Goal: Task Accomplishment & Management: Use online tool/utility

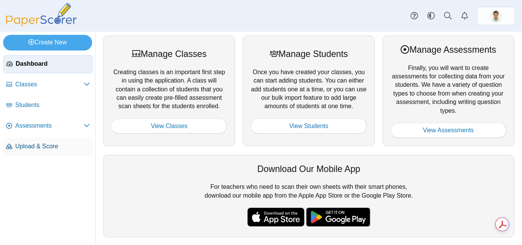
click at [50, 148] on span "Upload & Score" at bounding box center [52, 146] width 75 height 8
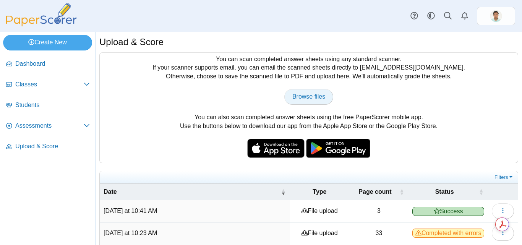
click at [309, 97] on span "Browse files" at bounding box center [308, 96] width 33 height 6
type input "**********"
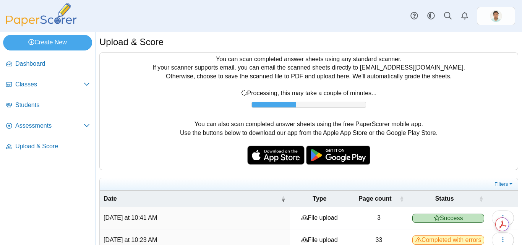
scroll to position [38, 0]
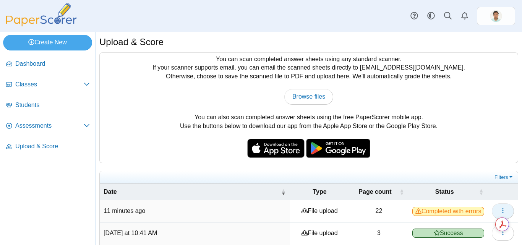
click at [500, 212] on icon "button" at bounding box center [503, 211] width 6 height 6
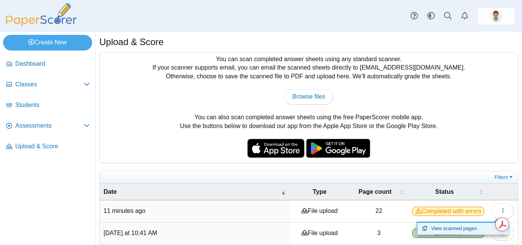
click at [443, 228] on link "View scanned pages" at bounding box center [463, 228] width 92 height 11
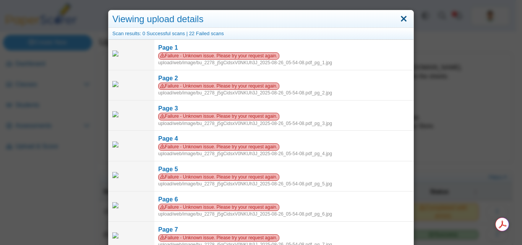
click at [403, 17] on link "Close" at bounding box center [404, 19] width 12 height 13
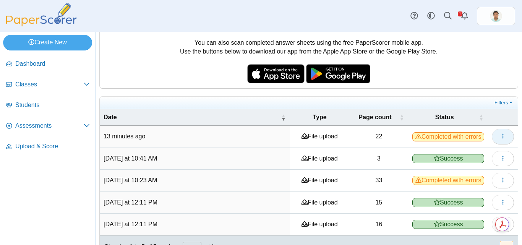
scroll to position [76, 0]
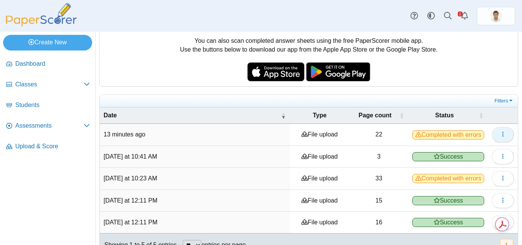
click at [501, 136] on button "button" at bounding box center [503, 134] width 22 height 15
click at [500, 133] on icon "button" at bounding box center [503, 134] width 6 height 6
click at [412, 138] on span "Completed with errors" at bounding box center [448, 134] width 72 height 9
click at [291, 138] on td "File upload" at bounding box center [319, 135] width 59 height 22
click at [299, 138] on td "File upload" at bounding box center [319, 135] width 59 height 22
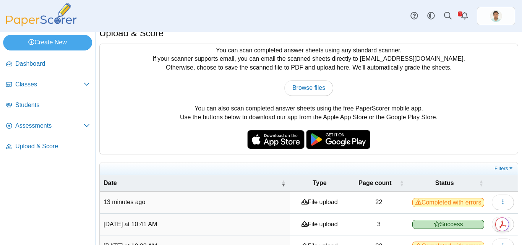
scroll to position [0, 0]
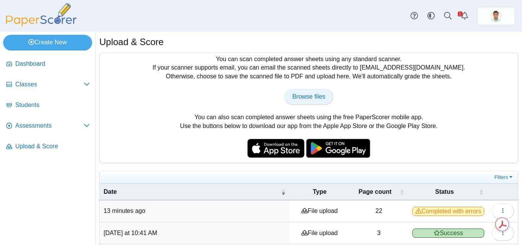
click at [297, 99] on span "Browse files" at bounding box center [308, 96] width 33 height 6
type input "**********"
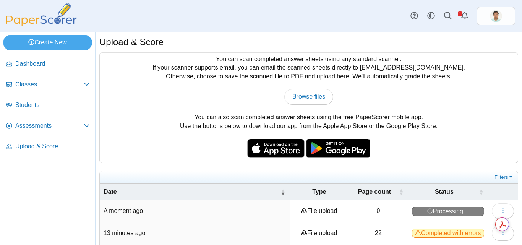
scroll to position [76, 0]
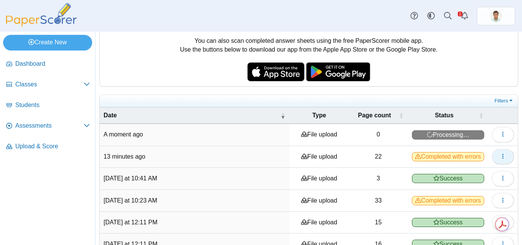
click at [492, 157] on button "button" at bounding box center [503, 156] width 22 height 15
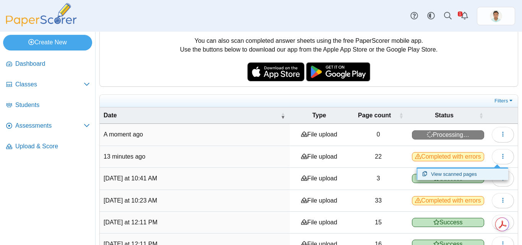
click at [449, 174] on link "View scanned pages" at bounding box center [463, 174] width 92 height 11
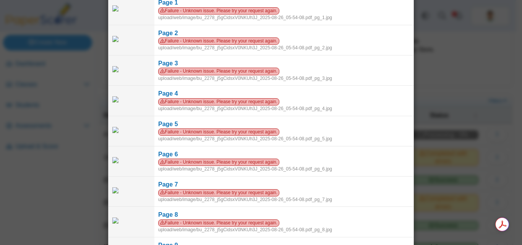
scroll to position [0, 0]
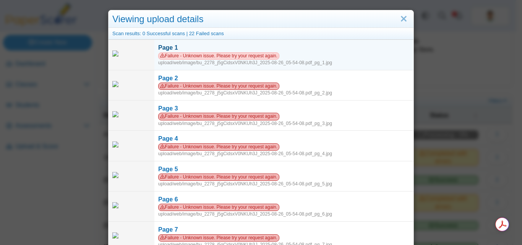
click at [229, 57] on span "Failure - Unknown issue. Please try your request again." at bounding box center [218, 55] width 121 height 7
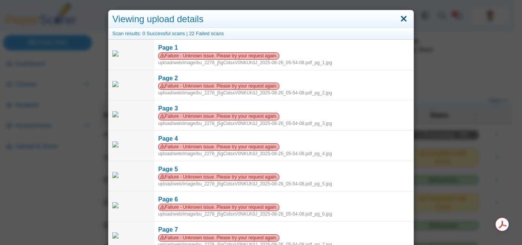
click at [404, 18] on link "Close" at bounding box center [404, 19] width 12 height 13
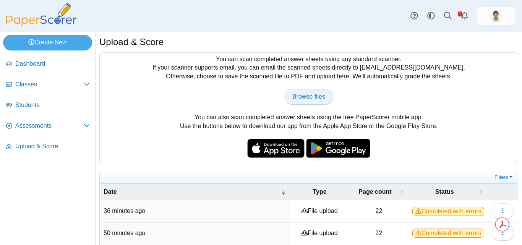
click at [310, 95] on span "Browse files" at bounding box center [308, 96] width 33 height 6
type input "**********"
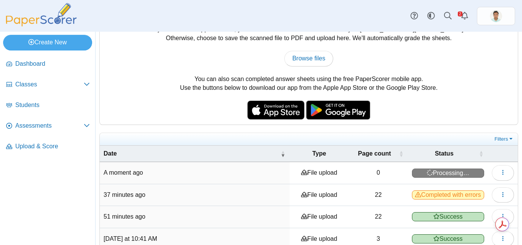
scroll to position [76, 0]
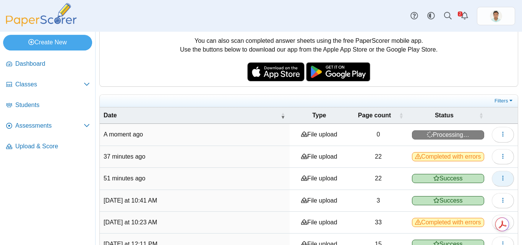
click at [500, 179] on icon "button" at bounding box center [503, 178] width 6 height 6
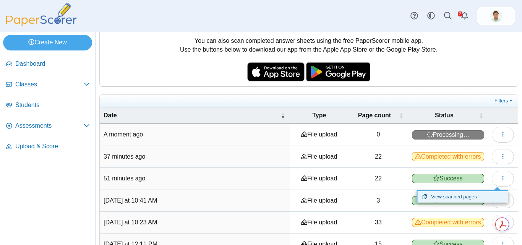
click at [465, 196] on link "View scanned pages" at bounding box center [463, 196] width 92 height 11
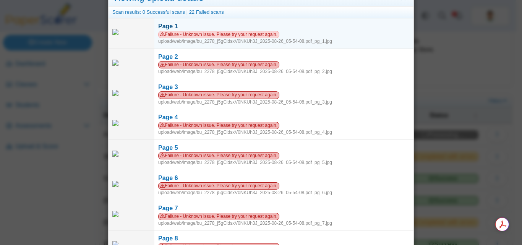
scroll to position [0, 0]
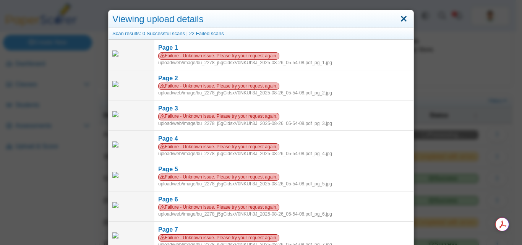
click at [404, 18] on link "Close" at bounding box center [404, 19] width 12 height 13
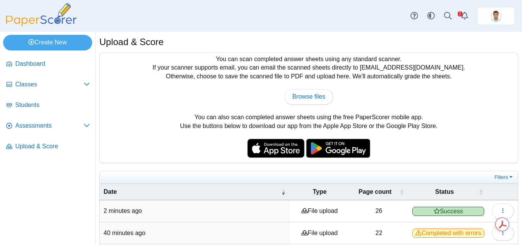
scroll to position [38, 0]
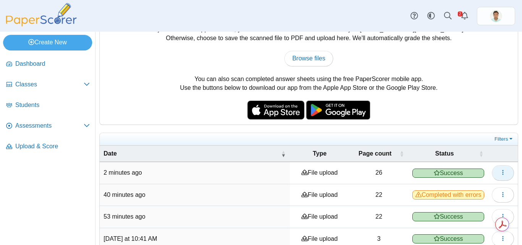
click at [500, 170] on icon "button" at bounding box center [503, 172] width 6 height 6
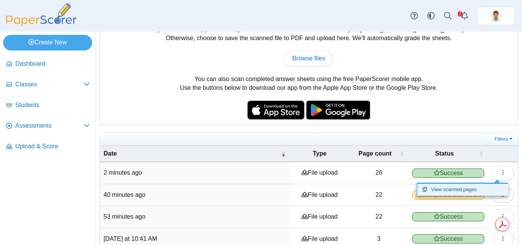
click at [467, 190] on link "View scanned pages" at bounding box center [463, 189] width 92 height 11
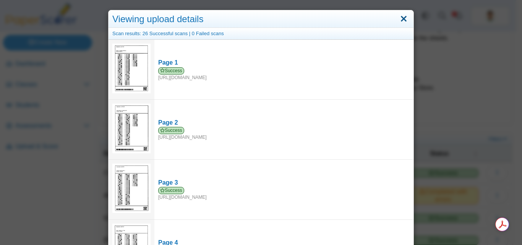
click at [404, 21] on link "Close" at bounding box center [404, 19] width 12 height 13
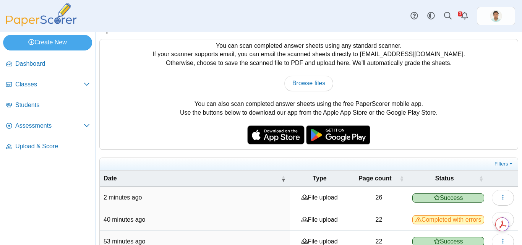
scroll to position [0, 0]
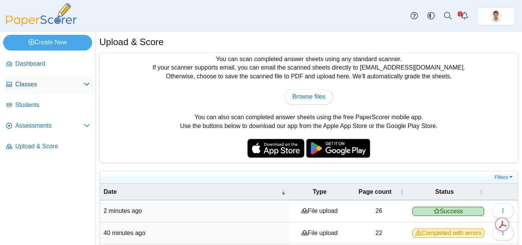
click at [33, 83] on span "Classes" at bounding box center [49, 84] width 68 height 8
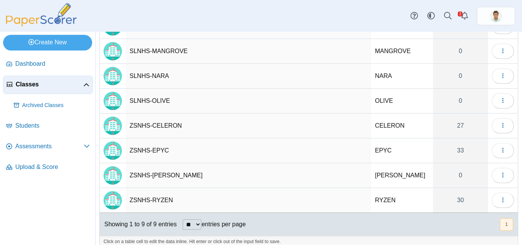
scroll to position [105, 0]
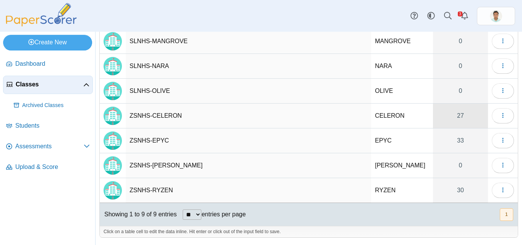
click at [456, 118] on link "27" at bounding box center [460, 116] width 55 height 24
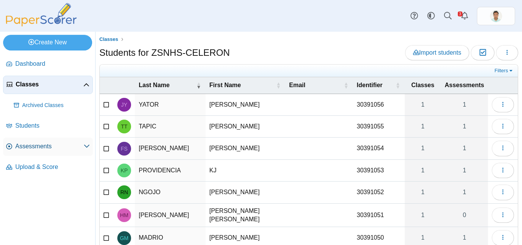
click at [45, 145] on span "Assessments" at bounding box center [49, 146] width 68 height 8
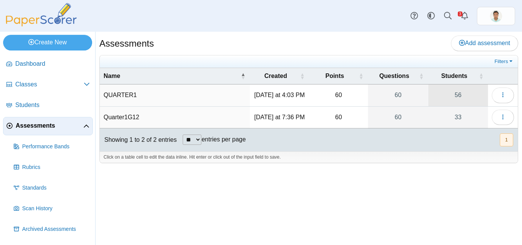
click at [459, 97] on link "56" at bounding box center [458, 94] width 60 height 21
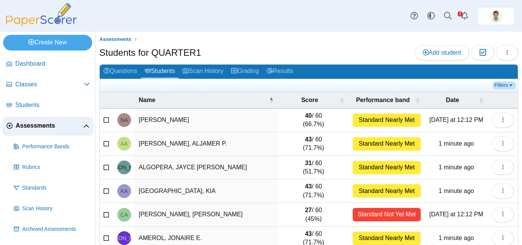
click at [505, 85] on link "Filters" at bounding box center [504, 85] width 23 height 8
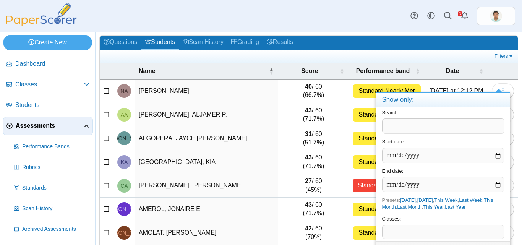
scroll to position [76, 0]
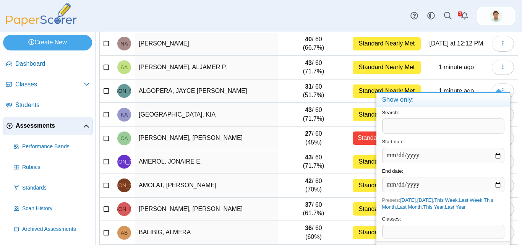
click at [419, 239] on div "Classes: ​" at bounding box center [443, 227] width 134 height 28
click at [419, 234] on span at bounding box center [444, 231] width 122 height 13
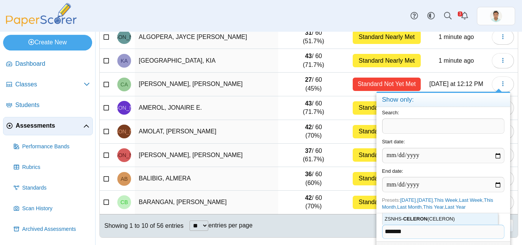
scroll to position [4, 0]
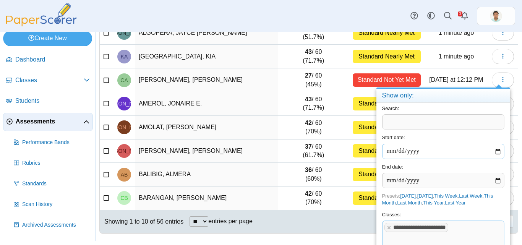
click at [389, 154] on input "date" at bounding box center [443, 151] width 122 height 15
click at [498, 152] on input "date" at bounding box center [443, 151] width 122 height 15
type input "**********"
click at [496, 180] on input "date" at bounding box center [443, 180] width 122 height 15
type input "**********"
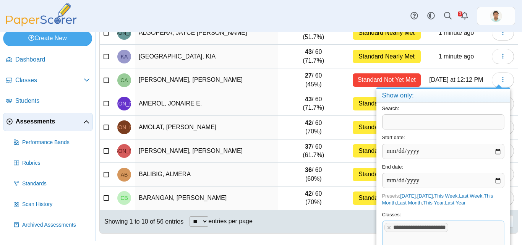
click at [479, 230] on tags "**********" at bounding box center [443, 234] width 122 height 27
drag, startPoint x: 511, startPoint y: 223, endPoint x: 516, endPoint y: 232, distance: 9.8
click at [515, 235] on div "Assessments Students for QUARTER1 Add student Moderation 0 Loading…" at bounding box center [309, 134] width 427 height 213
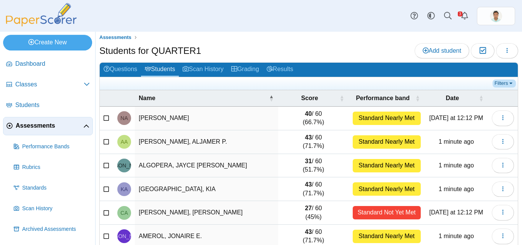
scroll to position [0, 0]
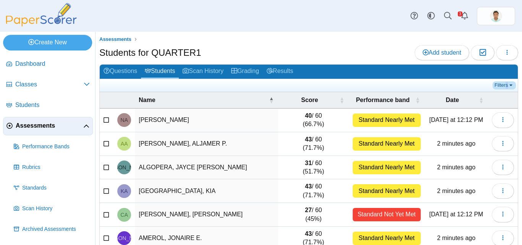
click at [501, 86] on link "Filters" at bounding box center [504, 85] width 23 height 8
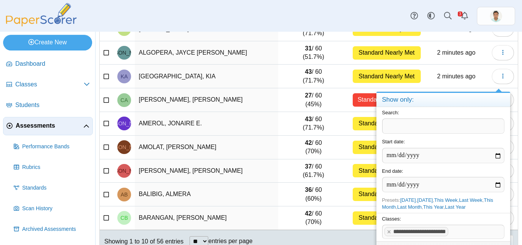
scroll to position [130, 0]
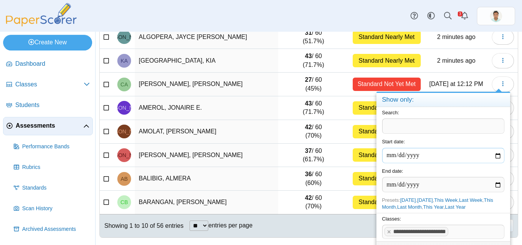
click at [496, 158] on input "**********" at bounding box center [443, 155] width 122 height 15
type input "**********"
click at [483, 229] on tags "**********" at bounding box center [443, 232] width 122 height 14
click at [432, 182] on input "**********" at bounding box center [443, 184] width 122 height 15
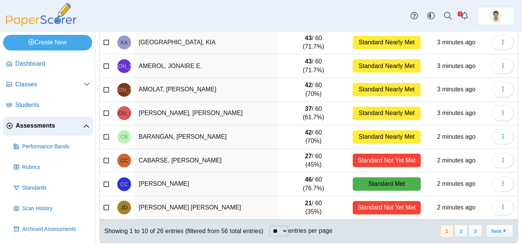
scroll to position [130, 0]
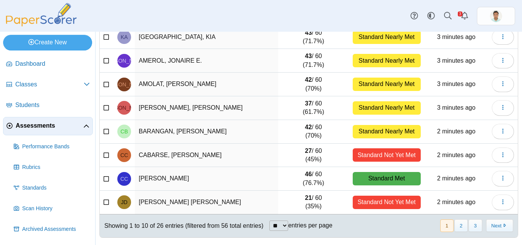
click at [286, 226] on select "** ** ** ***" at bounding box center [278, 226] width 19 height 10
select select "**"
click at [271, 221] on select "** ** ** ***" at bounding box center [278, 226] width 19 height 10
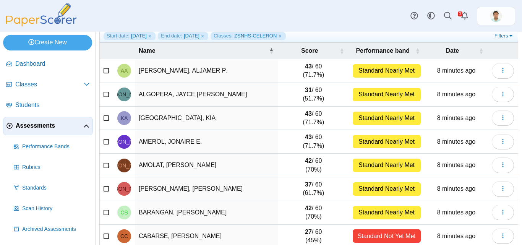
scroll to position [0, 0]
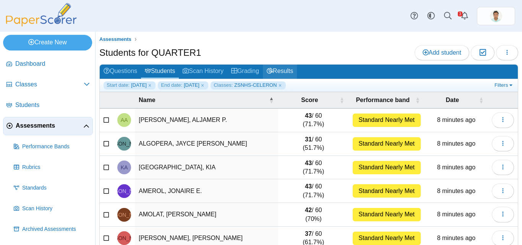
click at [292, 73] on link "Results" at bounding box center [280, 72] width 34 height 14
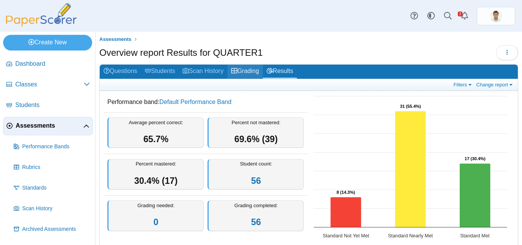
click at [247, 74] on link "Grading" at bounding box center [245, 72] width 36 height 14
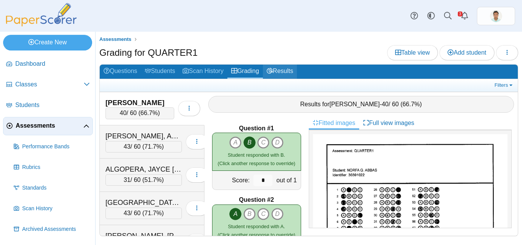
click at [289, 70] on link "Results" at bounding box center [280, 72] width 34 height 14
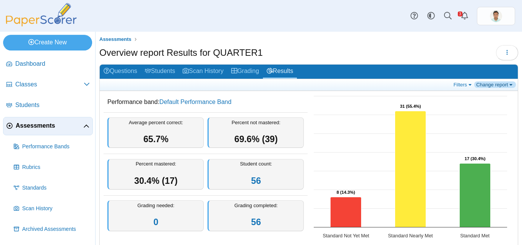
click at [508, 86] on link "Change report" at bounding box center [495, 84] width 42 height 6
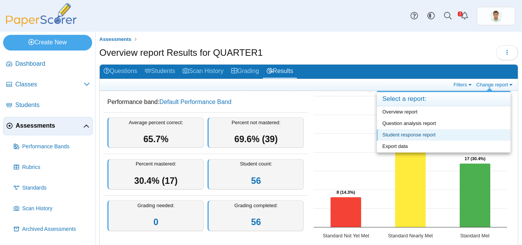
click at [443, 133] on link "Student response report" at bounding box center [444, 134] width 134 height 11
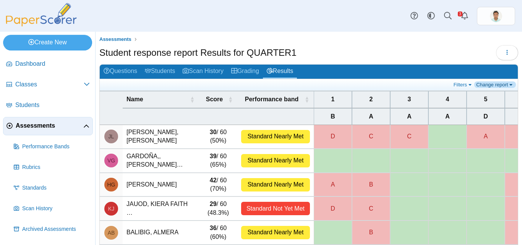
click at [507, 83] on link "Change report" at bounding box center [495, 84] width 42 height 6
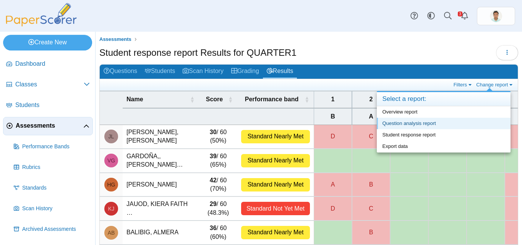
click at [432, 125] on link "Question analysis report" at bounding box center [444, 123] width 134 height 11
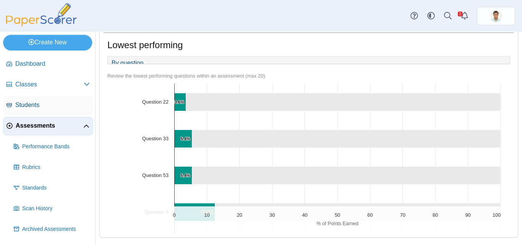
click at [33, 104] on span "Students" at bounding box center [52, 105] width 75 height 8
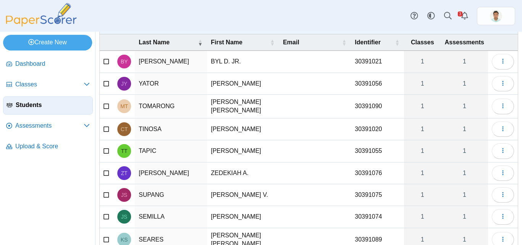
scroll to position [101, 0]
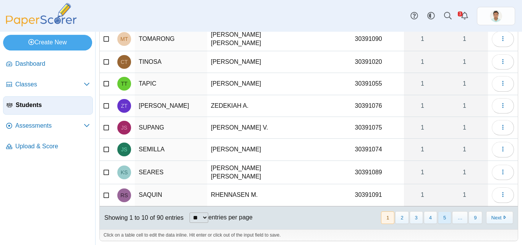
click at [441, 214] on button "5" at bounding box center [444, 217] width 13 height 13
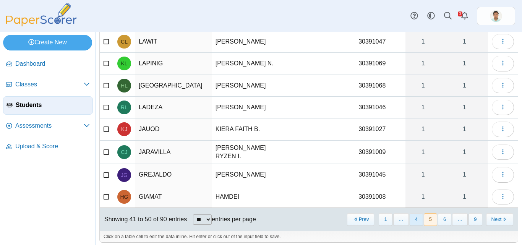
click at [410, 217] on button "4" at bounding box center [416, 219] width 13 height 13
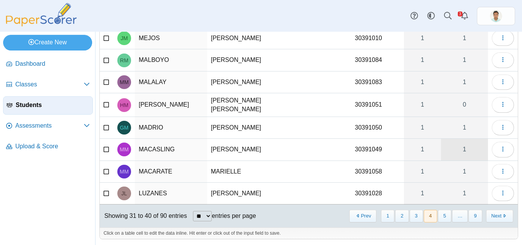
click at [462, 148] on link "1" at bounding box center [464, 149] width 47 height 21
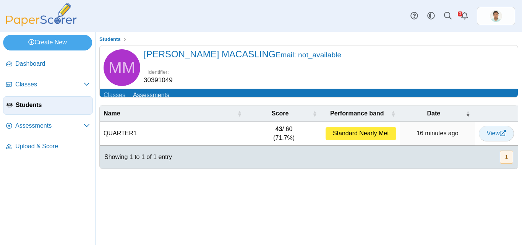
click at [488, 141] on link "View" at bounding box center [496, 133] width 35 height 15
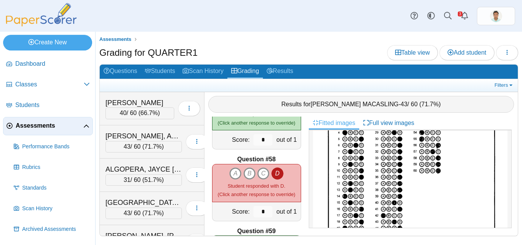
scroll to position [4193, 0]
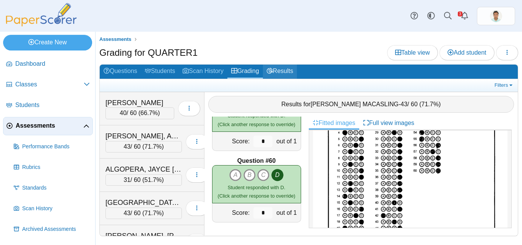
click at [290, 75] on link "Results" at bounding box center [280, 72] width 34 height 14
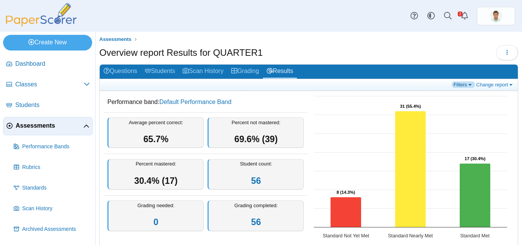
click at [461, 85] on link "Filters" at bounding box center [463, 84] width 23 height 6
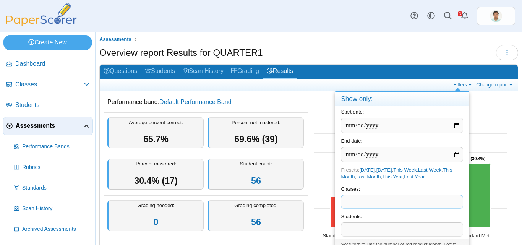
click at [355, 202] on span at bounding box center [402, 201] width 122 height 13
click at [356, 202] on span at bounding box center [402, 201] width 122 height 13
click at [414, 228] on div "Students: ​" at bounding box center [402, 238] width 134 height 28
click at [393, 218] on span at bounding box center [402, 214] width 122 height 13
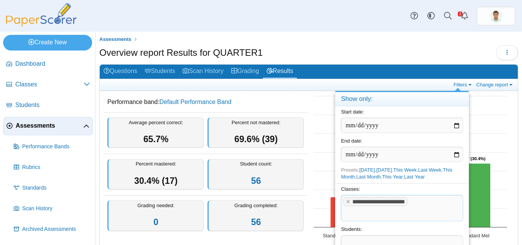
click at [376, 239] on span at bounding box center [402, 242] width 122 height 13
click at [458, 91] on span at bounding box center [458, 89] width 6 height 3
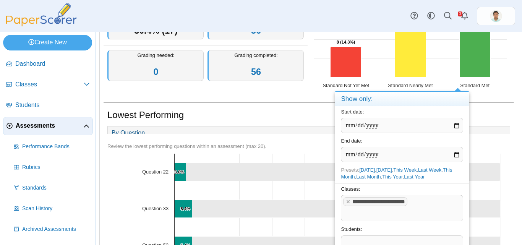
scroll to position [161, 0]
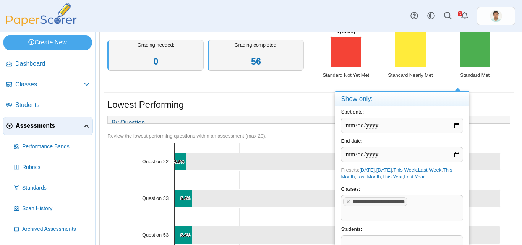
drag, startPoint x: 427, startPoint y: 230, endPoint x: 423, endPoint y: 213, distance: 17.8
click at [427, 229] on div "Students: ​" at bounding box center [402, 238] width 134 height 28
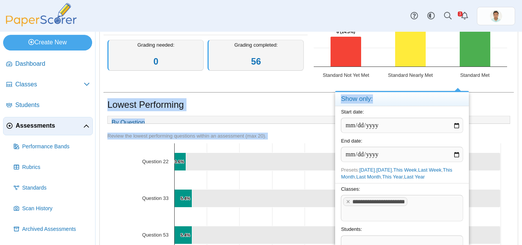
drag, startPoint x: 394, startPoint y: 99, endPoint x: 389, endPoint y: 68, distance: 31.5
click at [389, 65] on body "Dashboard Classes Archived classes Students" at bounding box center [261, 122] width 522 height 245
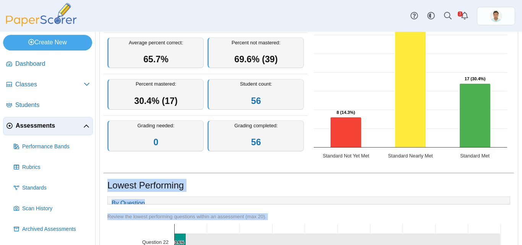
scroll to position [46, 0]
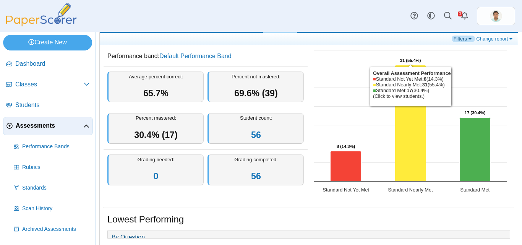
click at [467, 40] on link "Filters" at bounding box center [463, 39] width 23 height 6
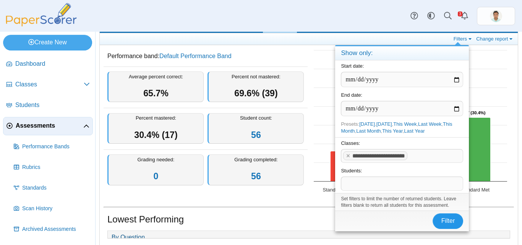
click at [443, 224] on span "Filter" at bounding box center [448, 220] width 14 height 6
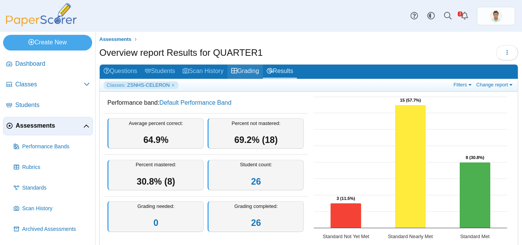
click at [256, 73] on link "Grading" at bounding box center [245, 72] width 36 height 14
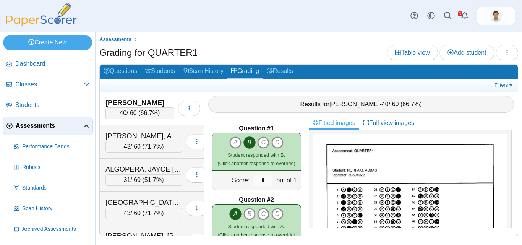
click at [21, 122] on span "Assessments" at bounding box center [50, 126] width 68 height 8
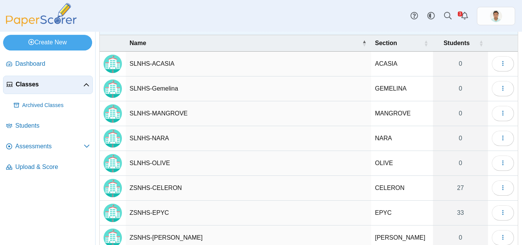
scroll to position [76, 0]
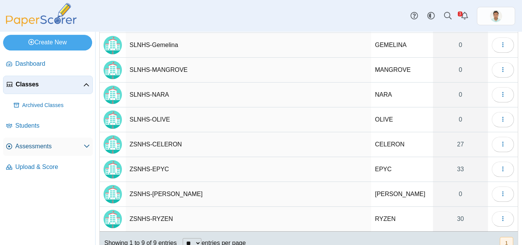
click at [53, 146] on span "Assessments" at bounding box center [49, 146] width 68 height 8
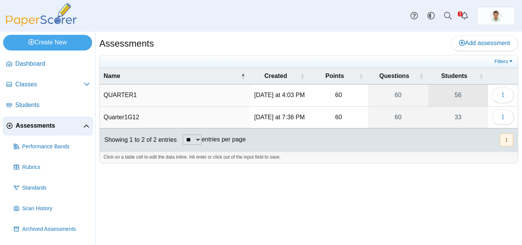
click at [458, 100] on link "56" at bounding box center [458, 94] width 60 height 21
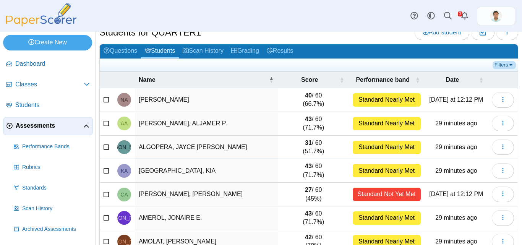
scroll to position [38, 0]
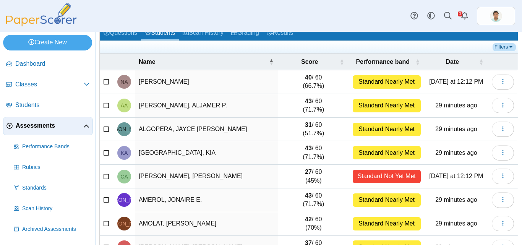
click at [503, 47] on link "Filters" at bounding box center [504, 47] width 23 height 8
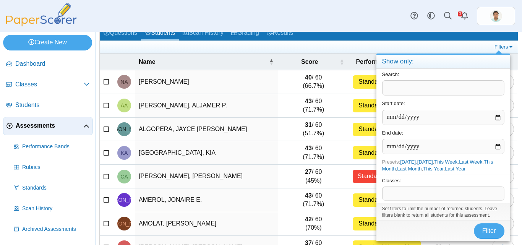
click at [407, 192] on span at bounding box center [444, 193] width 122 height 13
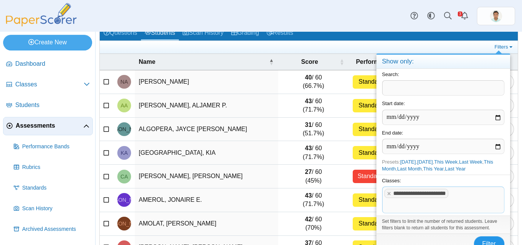
click at [490, 240] on span "Filter" at bounding box center [489, 243] width 14 height 6
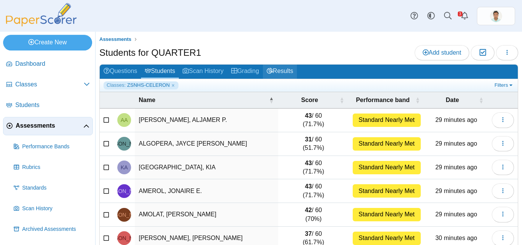
click at [285, 72] on link "Results" at bounding box center [280, 72] width 34 height 14
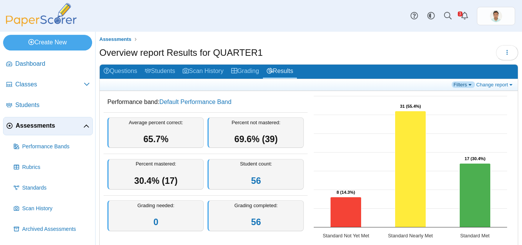
click at [464, 87] on link "Filters" at bounding box center [463, 84] width 23 height 6
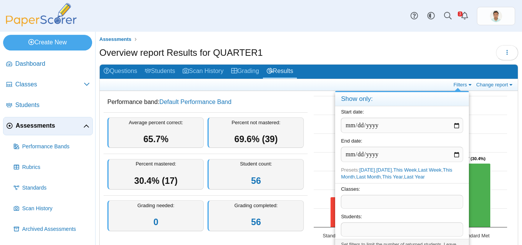
click at [353, 232] on span at bounding box center [402, 229] width 122 height 13
click at [347, 203] on span at bounding box center [402, 201] width 122 height 13
click at [348, 203] on span at bounding box center [402, 201] width 122 height 13
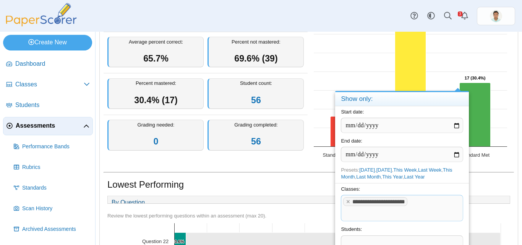
scroll to position [83, 0]
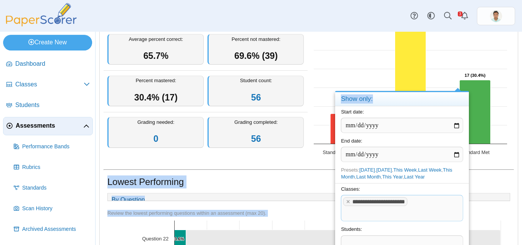
drag, startPoint x: 433, startPoint y: 98, endPoint x: 427, endPoint y: 66, distance: 33.0
click at [427, 66] on body "Dashboard Classes Archived classes Students" at bounding box center [261, 122] width 522 height 245
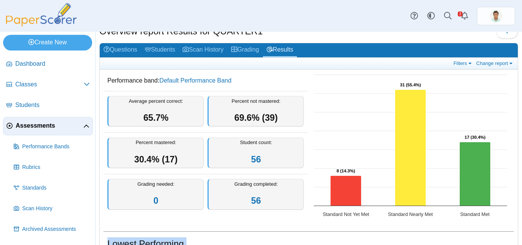
scroll to position [38, 0]
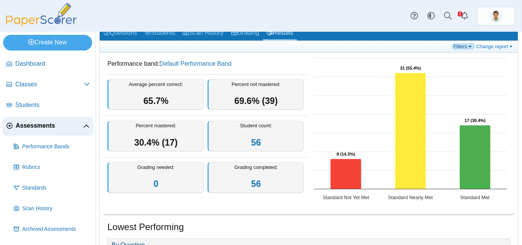
click at [467, 47] on link "Filters" at bounding box center [463, 46] width 23 height 6
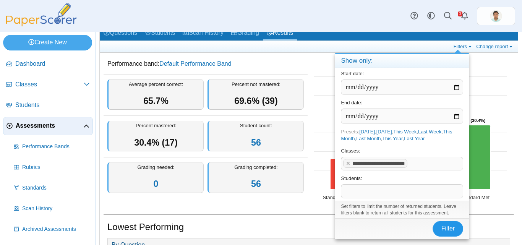
click at [443, 232] on span "Filter" at bounding box center [448, 228] width 14 height 6
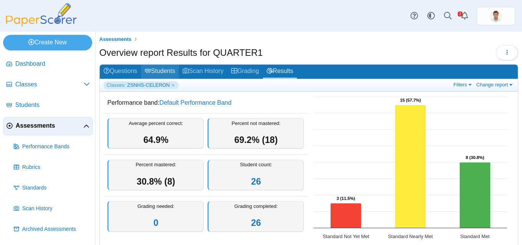
click at [167, 72] on link "Students" at bounding box center [160, 72] width 38 height 14
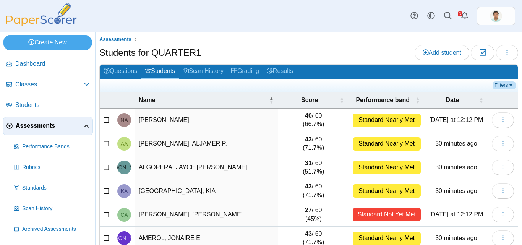
click at [498, 86] on link "Filters" at bounding box center [504, 85] width 23 height 8
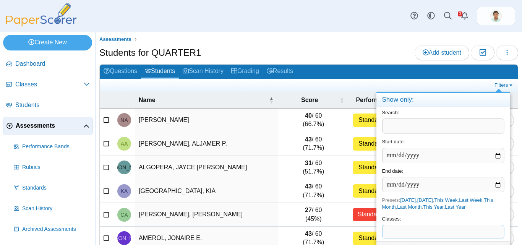
click at [396, 234] on span at bounding box center [444, 231] width 122 height 13
click at [398, 233] on span "**" at bounding box center [444, 231] width 122 height 13
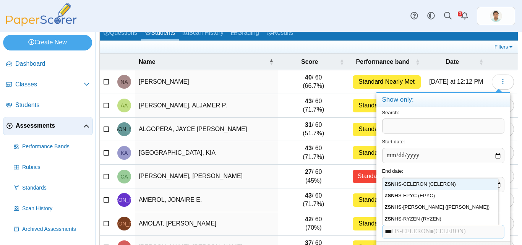
scroll to position [4, 0]
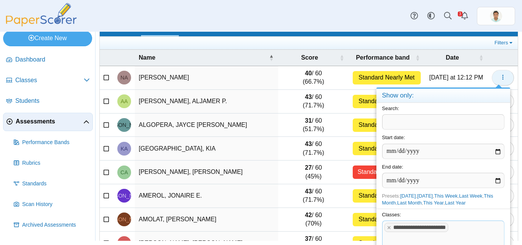
click at [500, 78] on icon "button" at bounding box center [503, 77] width 6 height 6
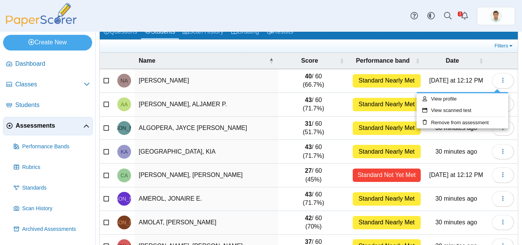
scroll to position [38, 0]
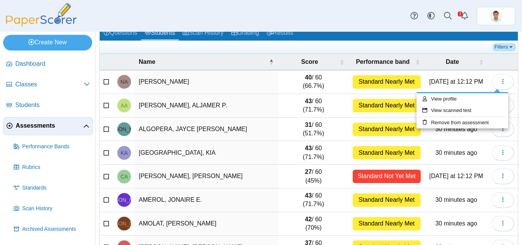
click at [503, 48] on link "Filters" at bounding box center [504, 47] width 23 height 8
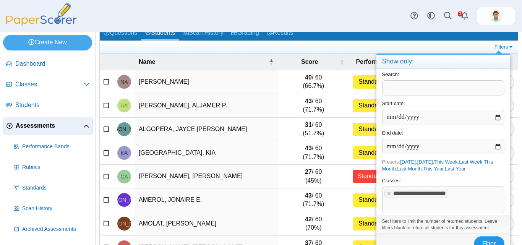
click at [486, 239] on button "Filter" at bounding box center [489, 243] width 31 height 15
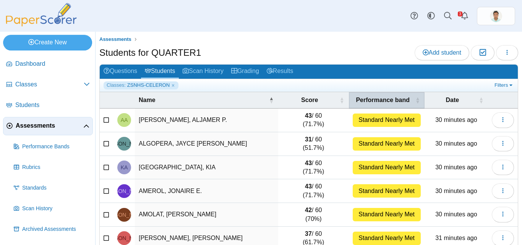
click at [415, 103] on span "\a Performance band\a : Activate to sort" at bounding box center [417, 100] width 5 height 16
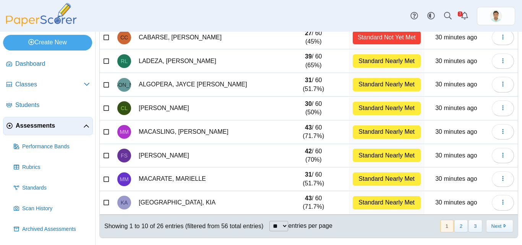
scroll to position [130, 0]
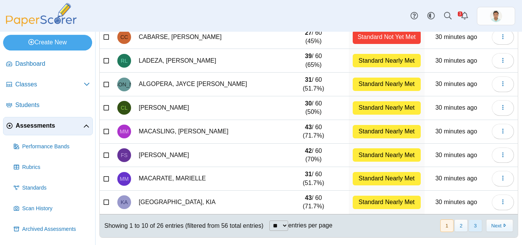
click at [469, 227] on button "3" at bounding box center [475, 225] width 13 height 13
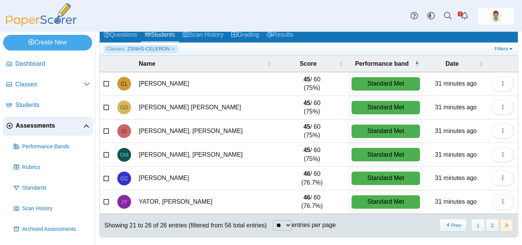
scroll to position [36, 0]
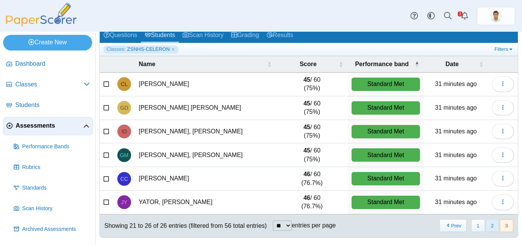
click at [488, 229] on button "2" at bounding box center [492, 225] width 13 height 13
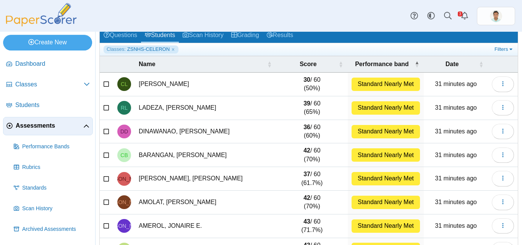
scroll to position [130, 0]
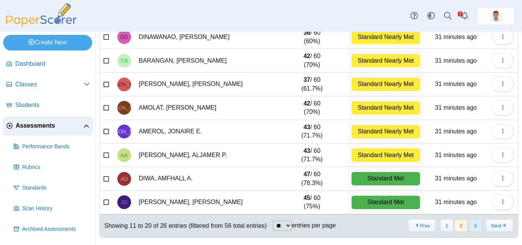
click at [472, 227] on button "3" at bounding box center [475, 225] width 13 height 13
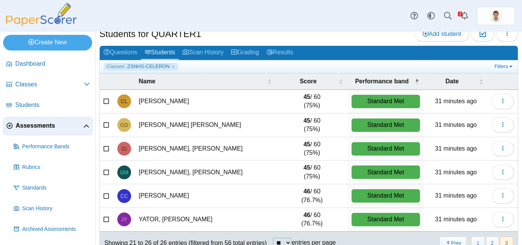
scroll to position [36, 0]
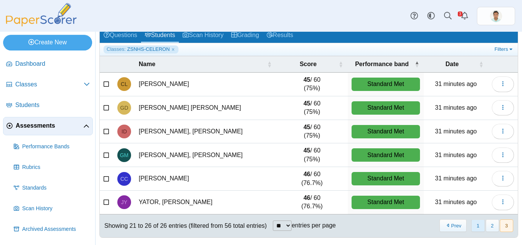
click at [471, 224] on button "1" at bounding box center [477, 225] width 13 height 13
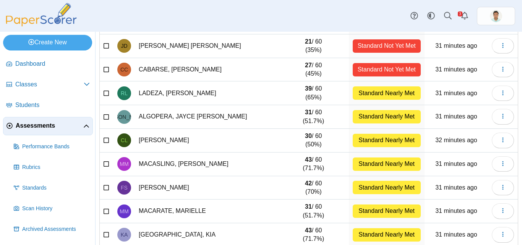
scroll to position [54, 0]
